Goal: Find specific page/section: Find specific page/section

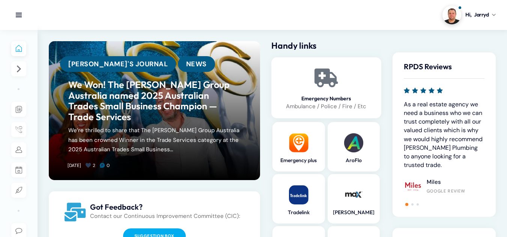
click at [266, 114] on div "Handy links Emergency Numbers Ambulance / Police / Fire / Etc Emergency plus Ar…" at bounding box center [326, 195] width 121 height 309
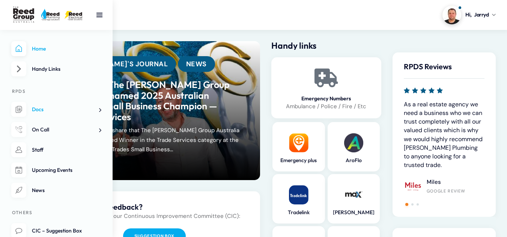
click at [99, 110] on span at bounding box center [97, 110] width 8 height 8
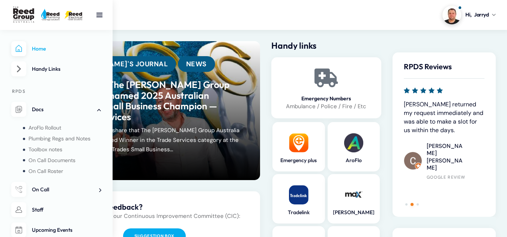
click at [103, 192] on nav "Home Handy Links RPDS Docs AroFlo Rollout Plumbing Regs and Notes Toolbox notes…" at bounding box center [56, 133] width 113 height 207
click at [99, 192] on span at bounding box center [97, 190] width 8 height 8
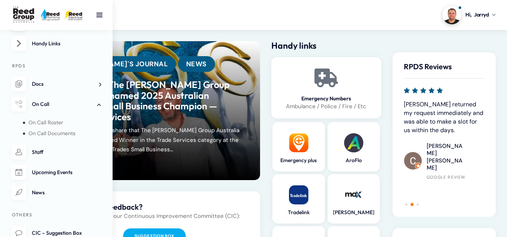
scroll to position [41, 0]
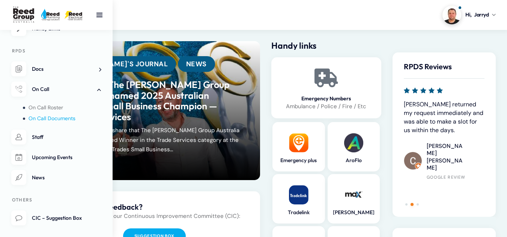
click at [57, 120] on span "On Call Documents" at bounding box center [52, 118] width 47 height 7
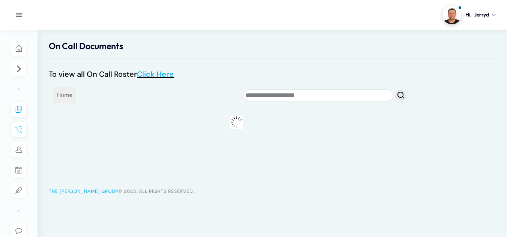
click at [232, 102] on div at bounding box center [244, 95] width 326 height 15
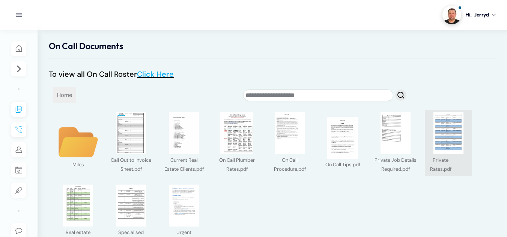
click at [448, 125] on img at bounding box center [448, 134] width 42 height 42
